Goal: Register for event/course

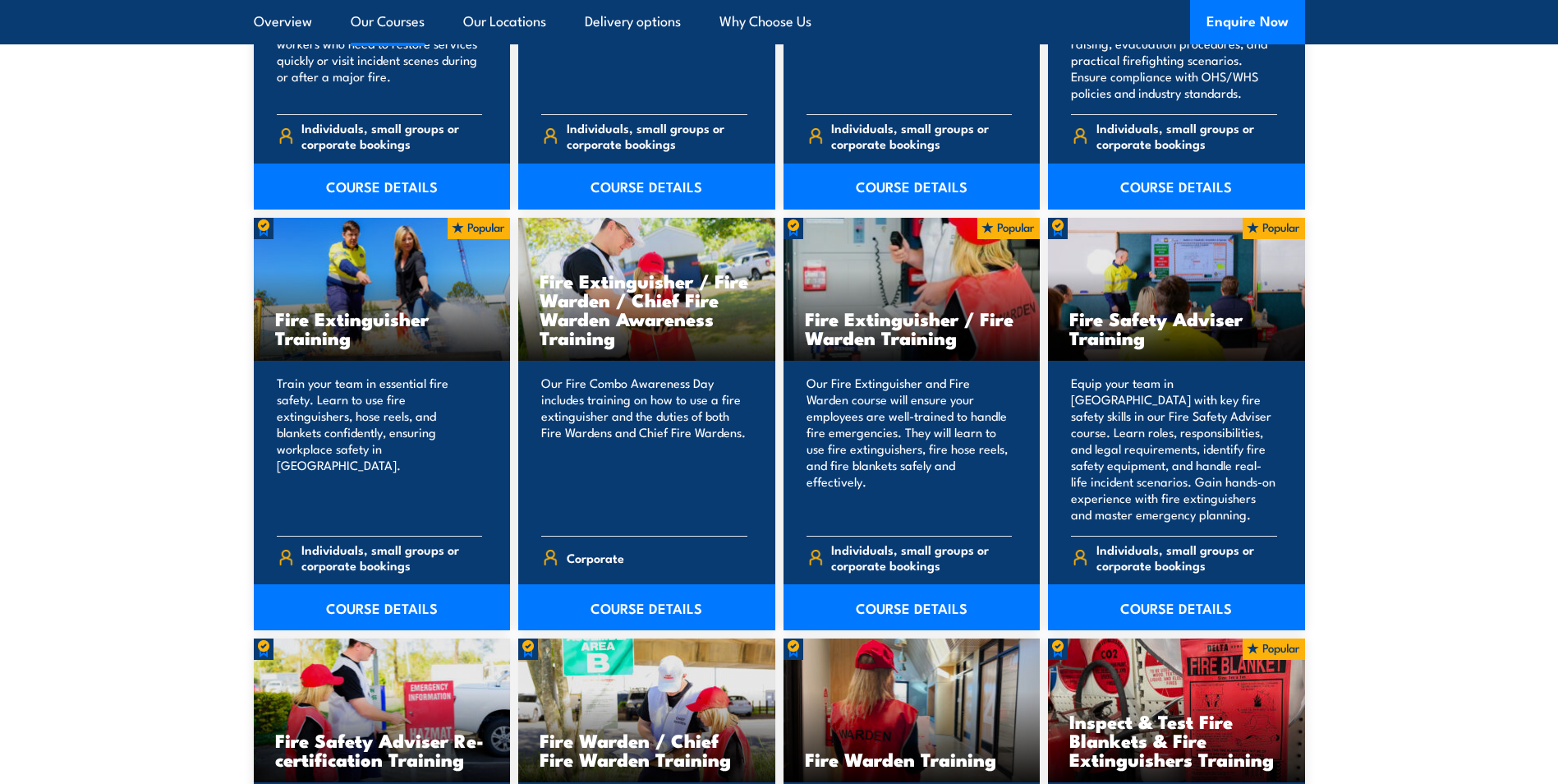
scroll to position [1807, 0]
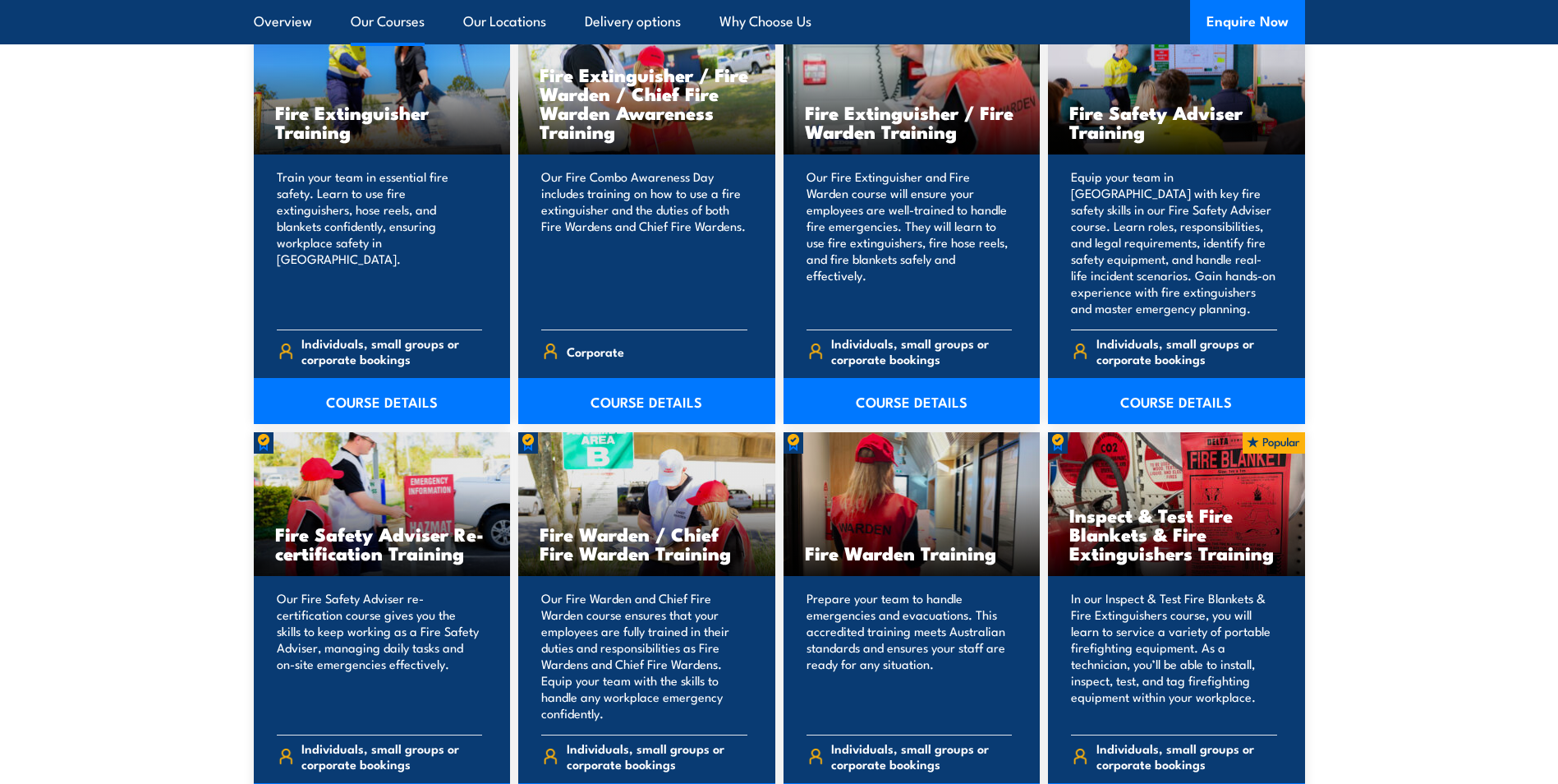
click at [1116, 118] on h3 "Fire Safety Adviser Training" at bounding box center [1176, 121] width 214 height 37
click at [1195, 312] on p "Equip your team in [GEOGRAPHIC_DATA] with key fire safety skills in our Fire Sa…" at bounding box center [1174, 242] width 206 height 148
click at [1181, 408] on link "COURSE DETAILS" at bounding box center [1177, 400] width 257 height 46
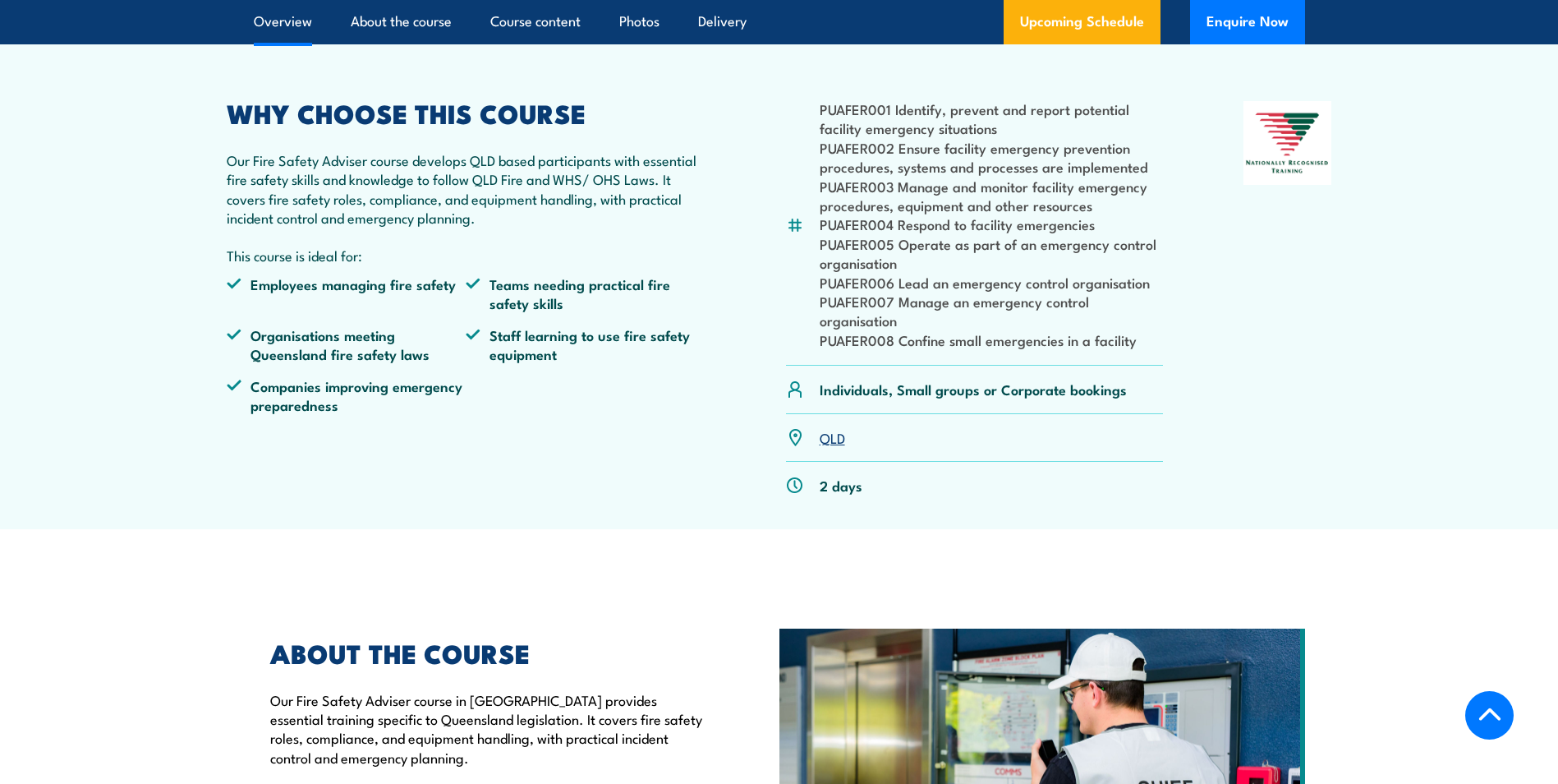
scroll to position [575, 0]
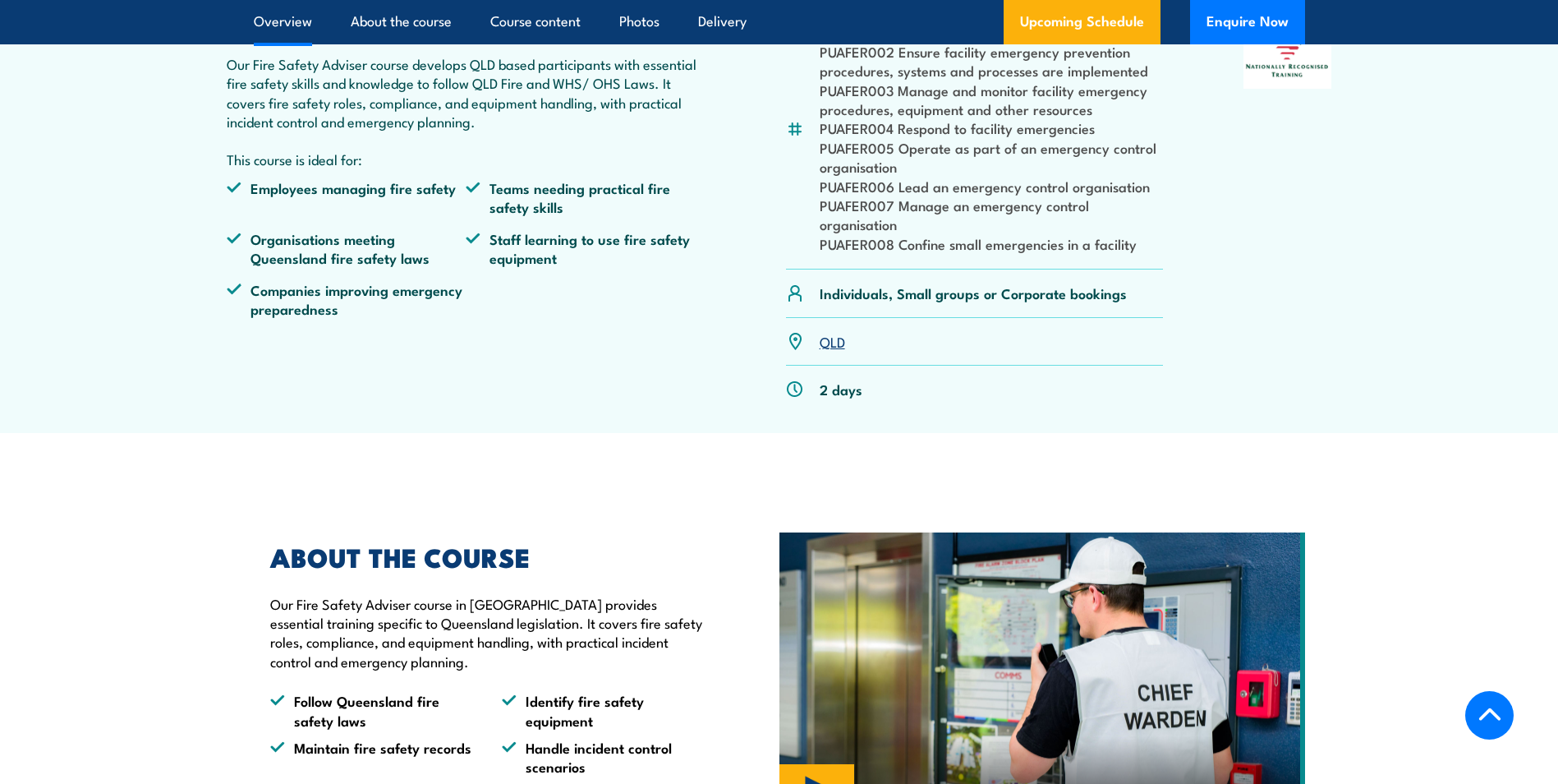
click at [831, 351] on link "QLD" at bounding box center [832, 341] width 26 height 20
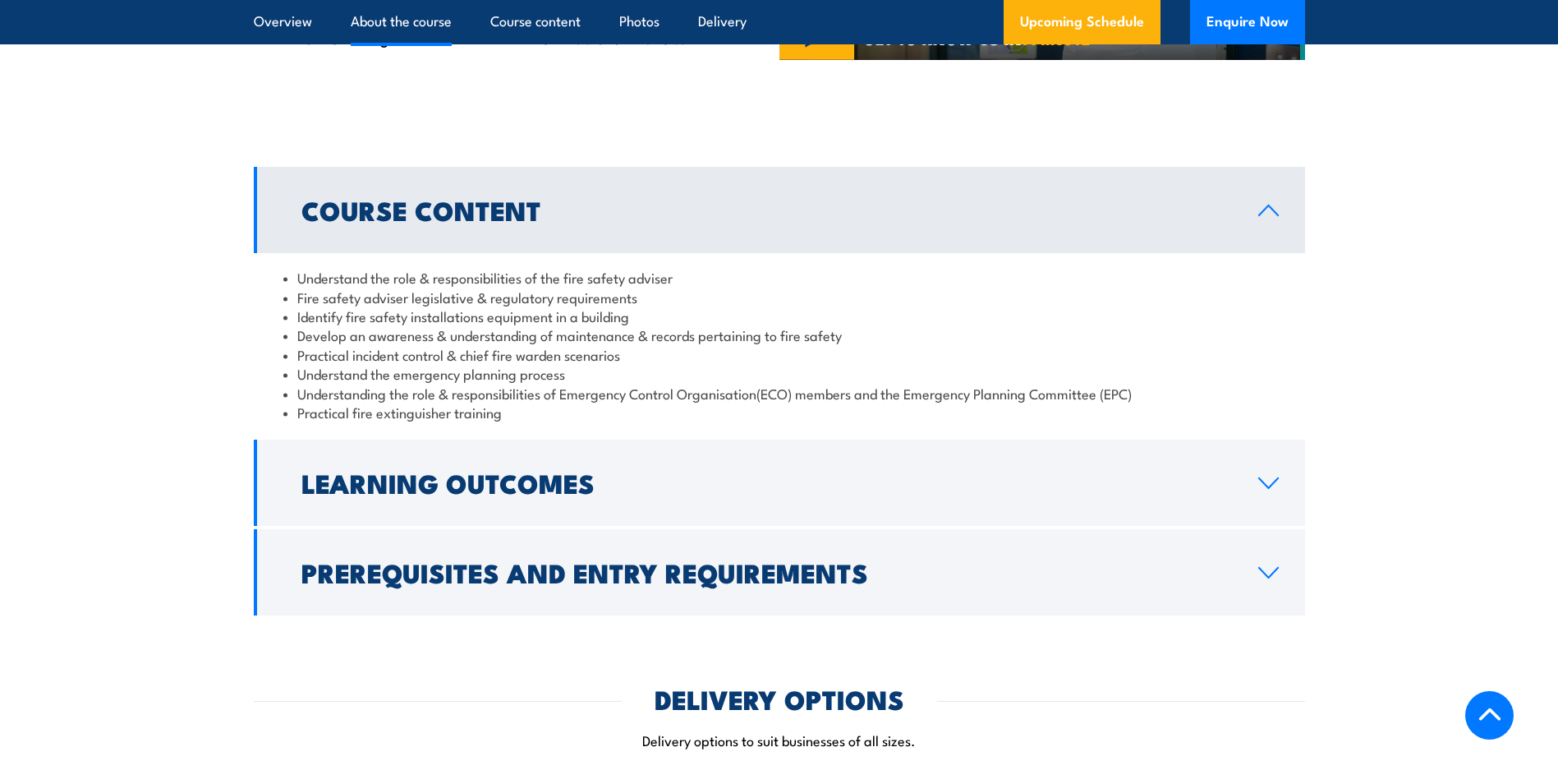
scroll to position [1150, 0]
